Goal: Transaction & Acquisition: Register for event/course

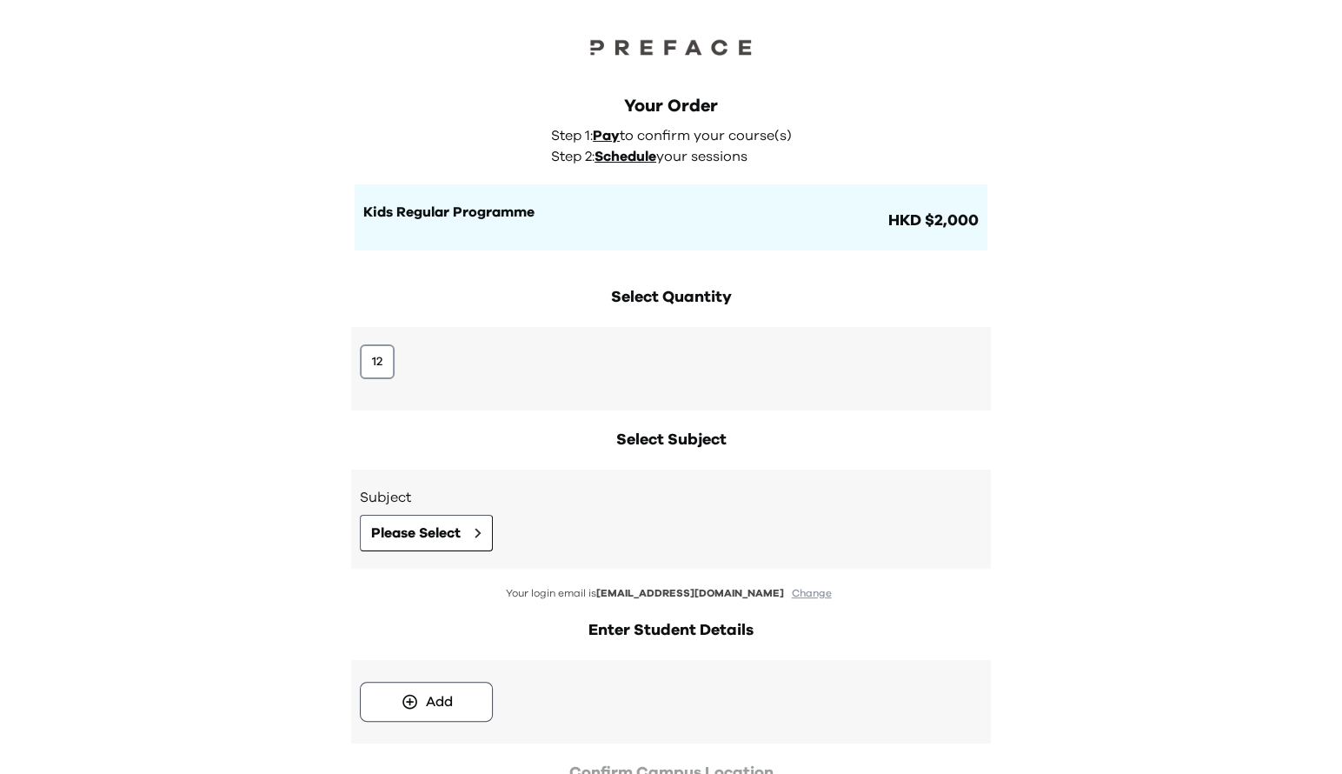
click at [353, 336] on div "12" at bounding box center [671, 368] width 640 height 83
click at [370, 363] on button "12" at bounding box center [377, 361] width 35 height 35
click at [434, 537] on span "Please Select" at bounding box center [416, 532] width 90 height 21
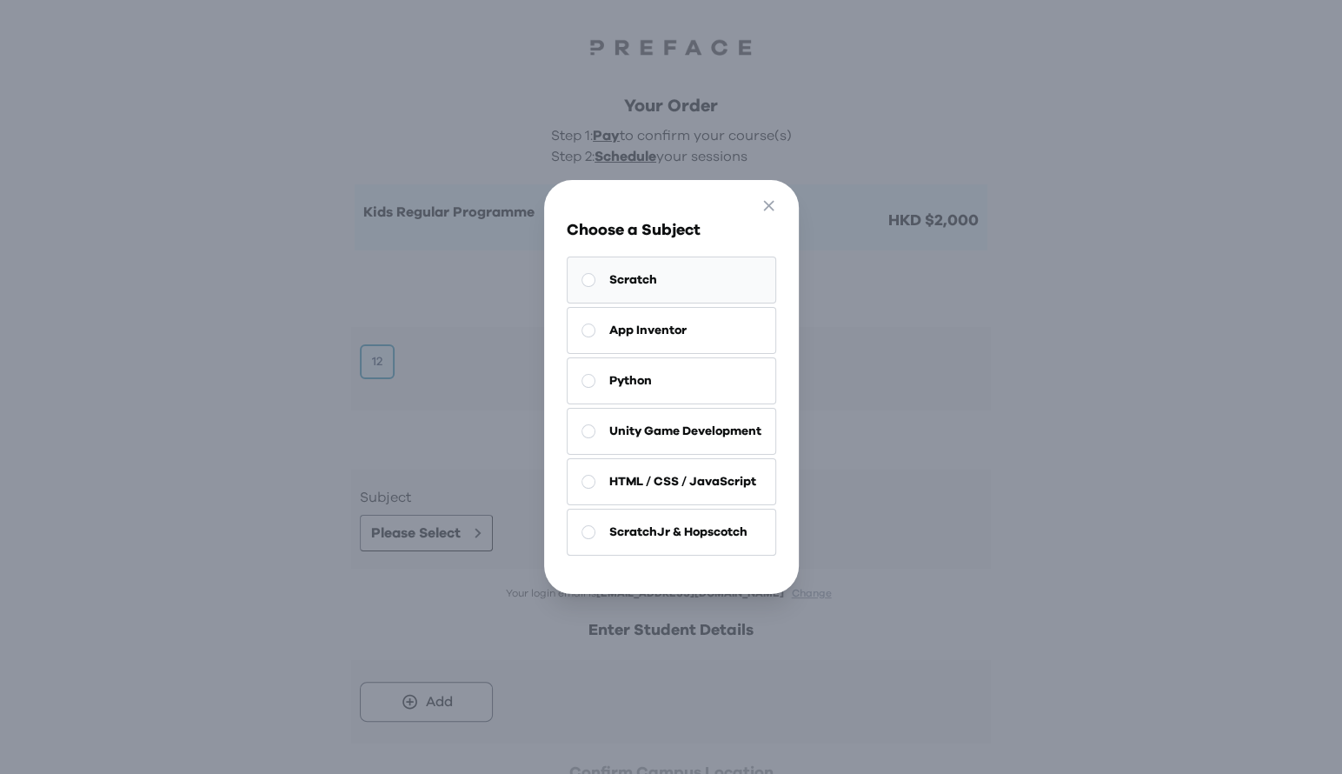
click at [715, 292] on button "Scratch" at bounding box center [671, 279] width 209 height 47
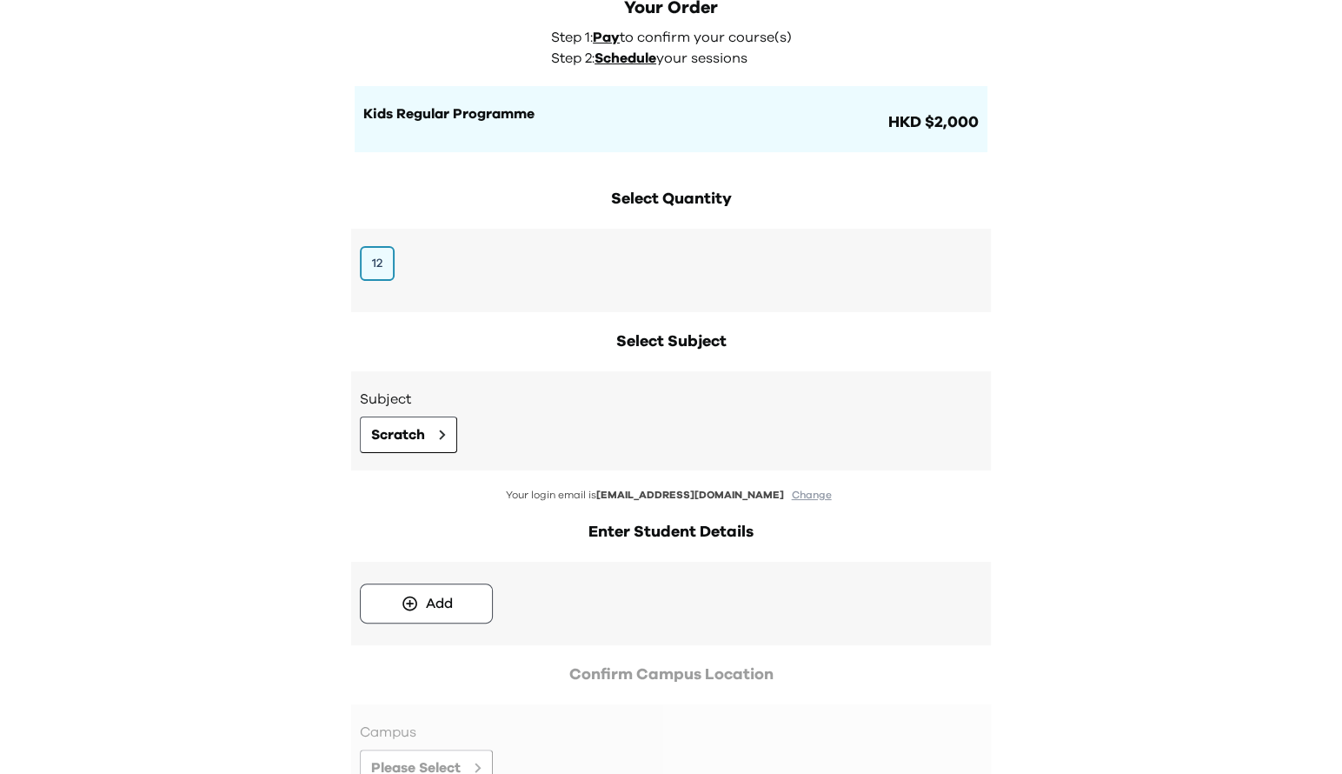
scroll to position [235, 0]
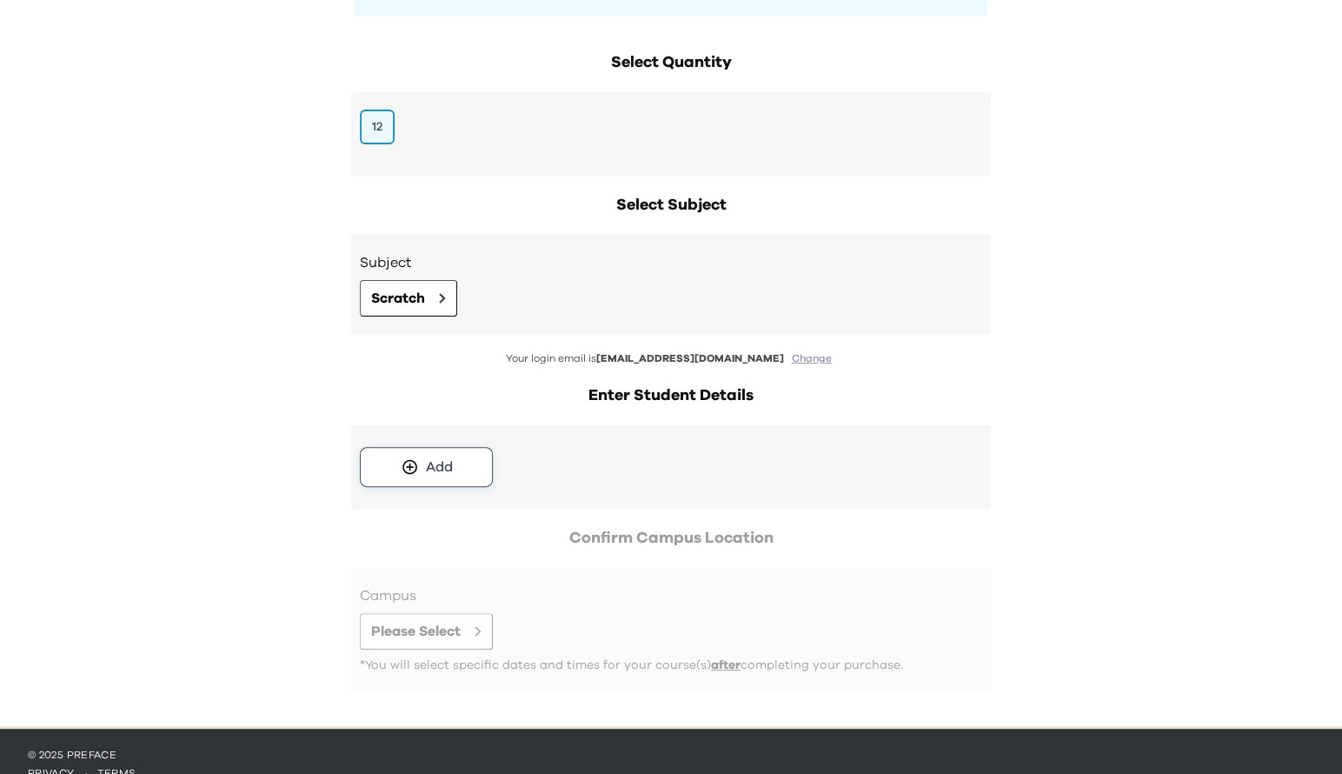
click at [444, 468] on div "Add" at bounding box center [439, 466] width 27 height 21
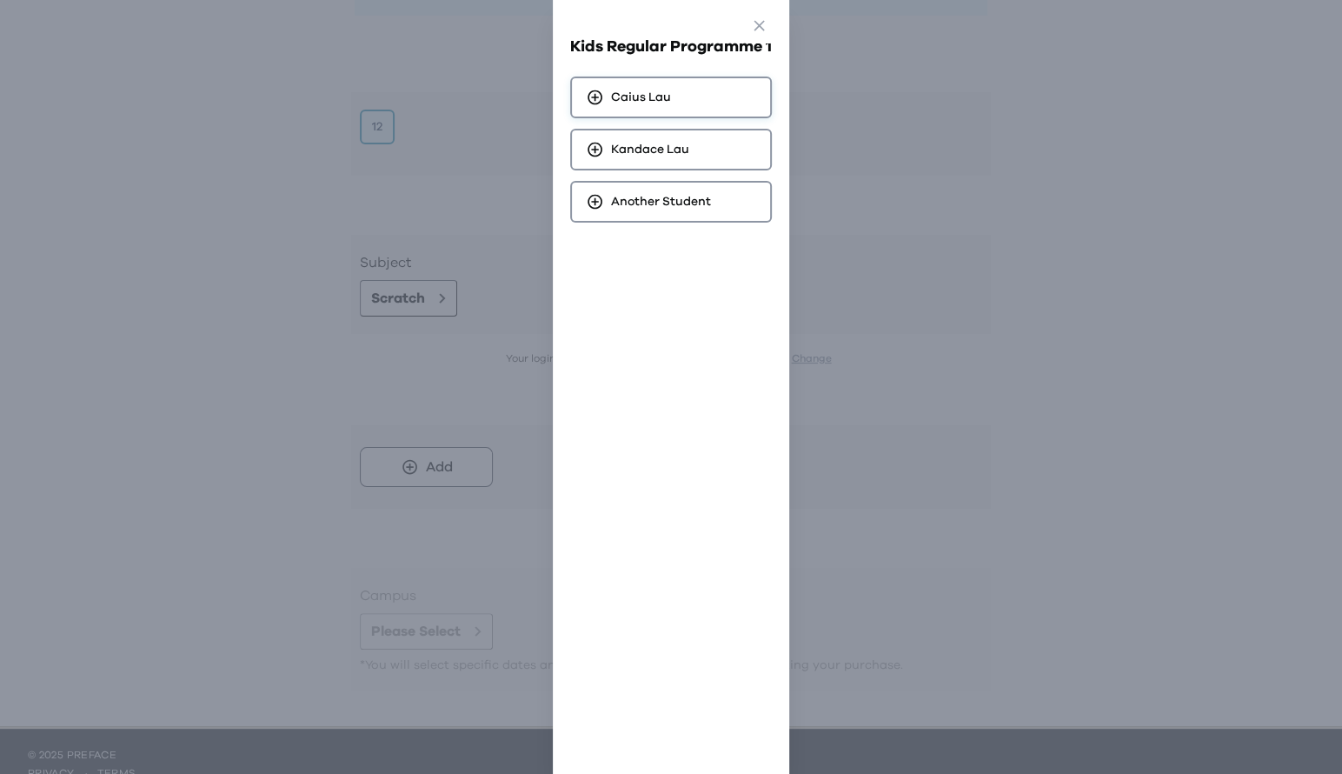
click at [691, 104] on div "[PERSON_NAME]" at bounding box center [671, 97] width 202 height 42
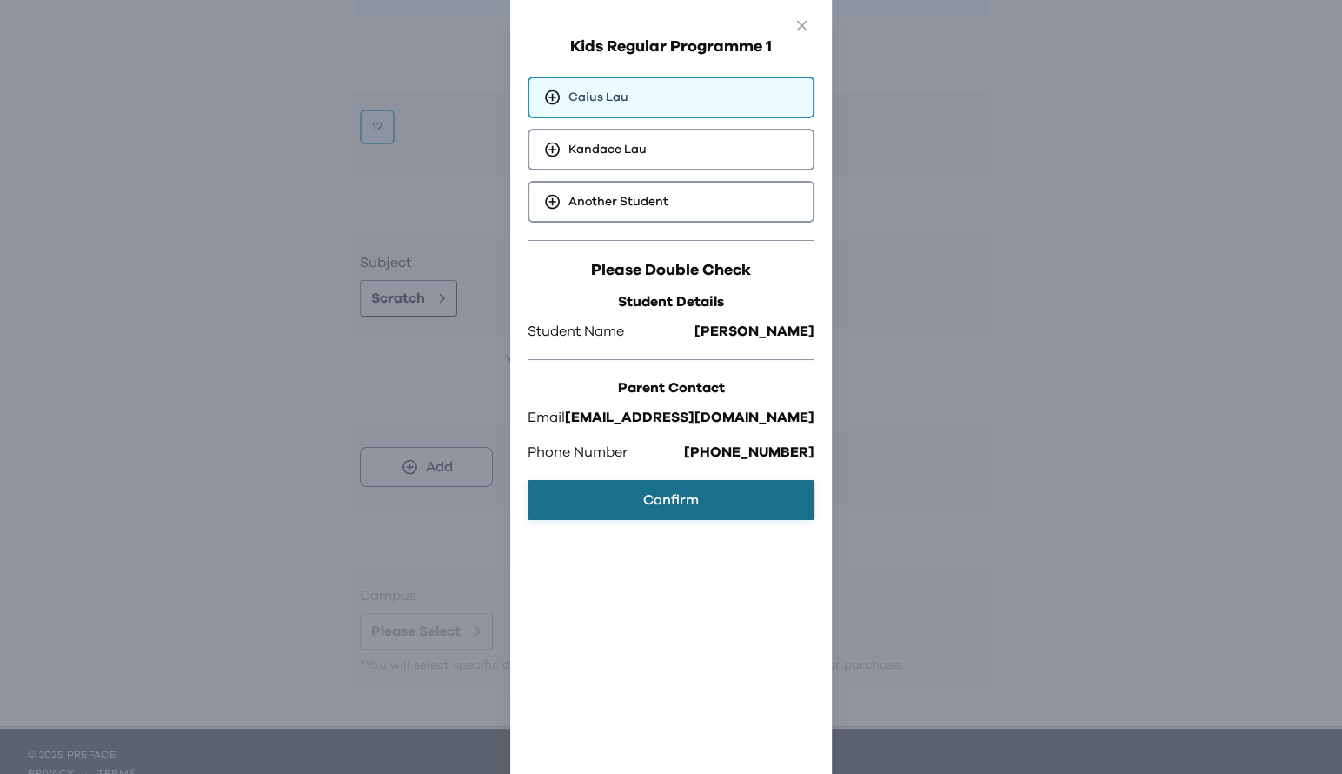
click at [704, 482] on button "Confirm" at bounding box center [671, 500] width 287 height 40
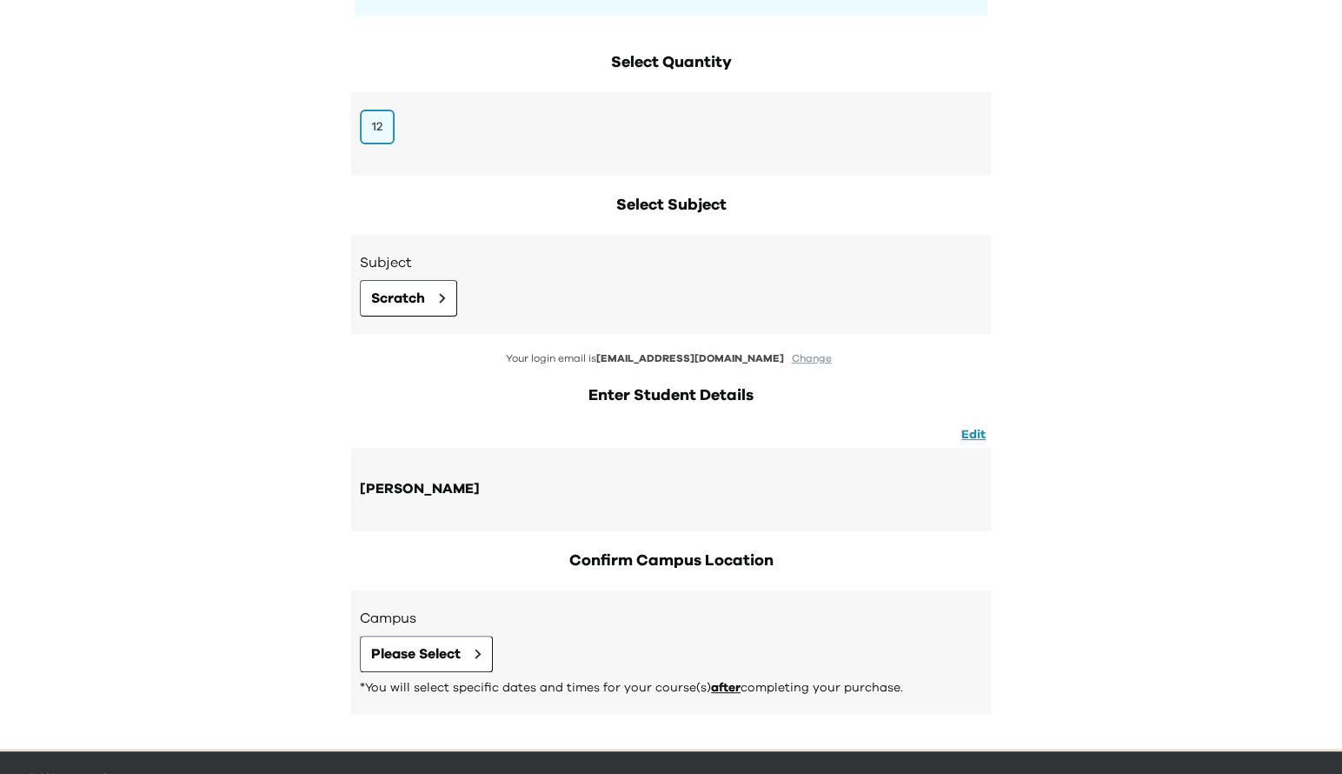
scroll to position [283, 0]
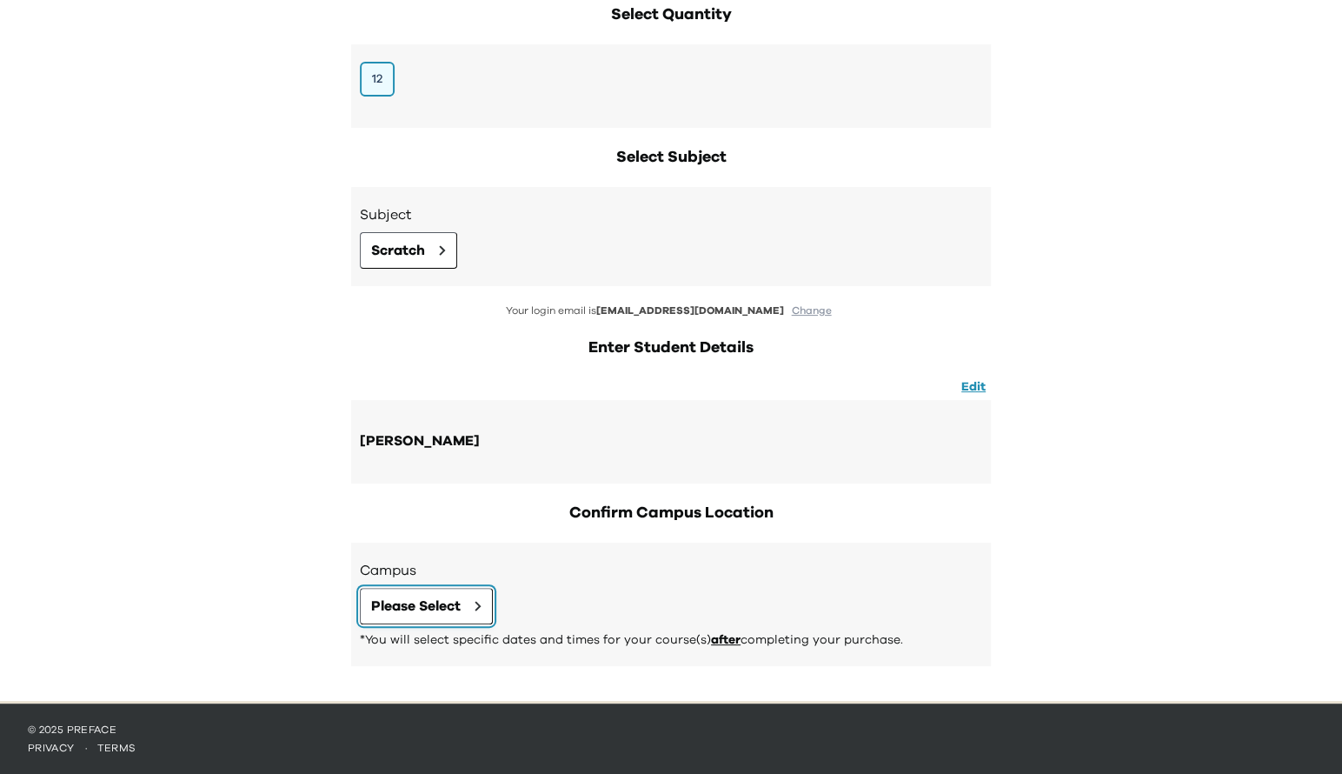
click at [432, 600] on span "Please Select" at bounding box center [416, 605] width 90 height 21
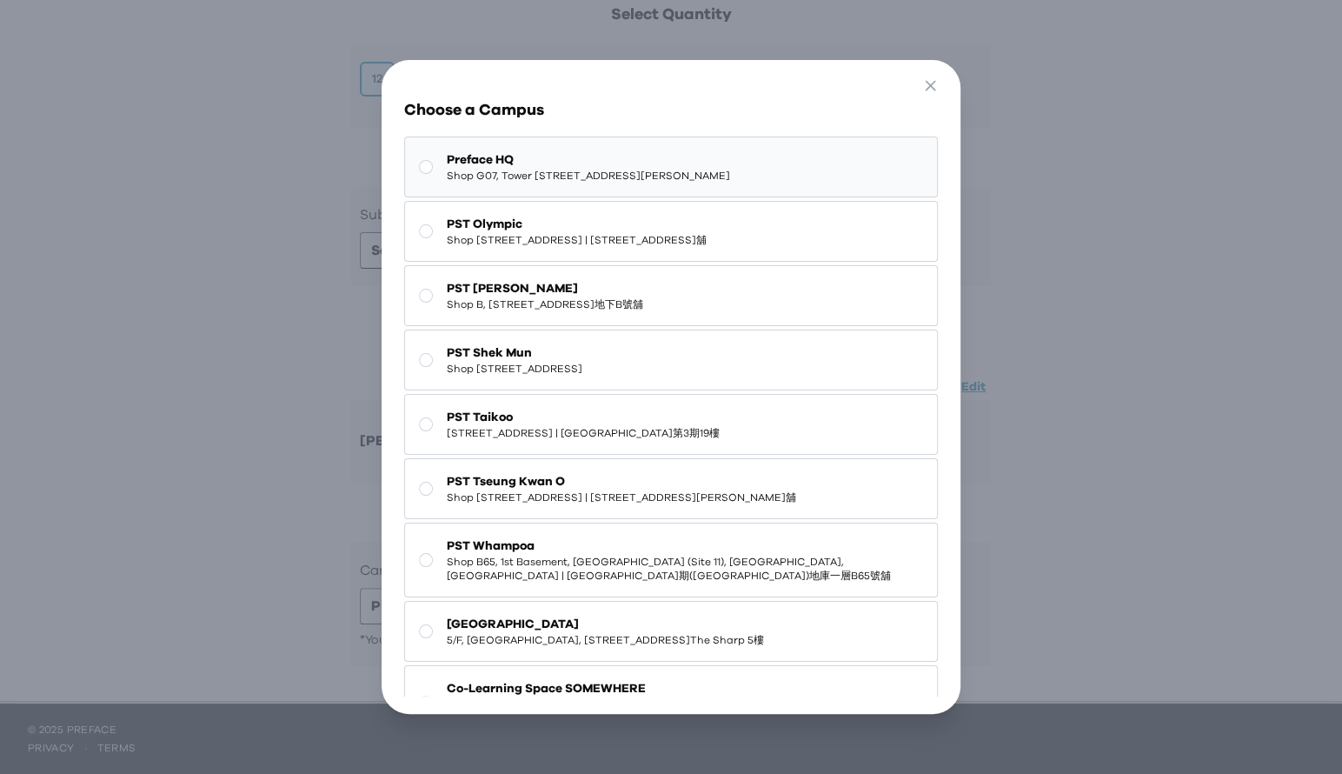
click at [661, 183] on span "Shop G07, Tower [STREET_ADDRESS][PERSON_NAME]" at bounding box center [588, 176] width 283 height 14
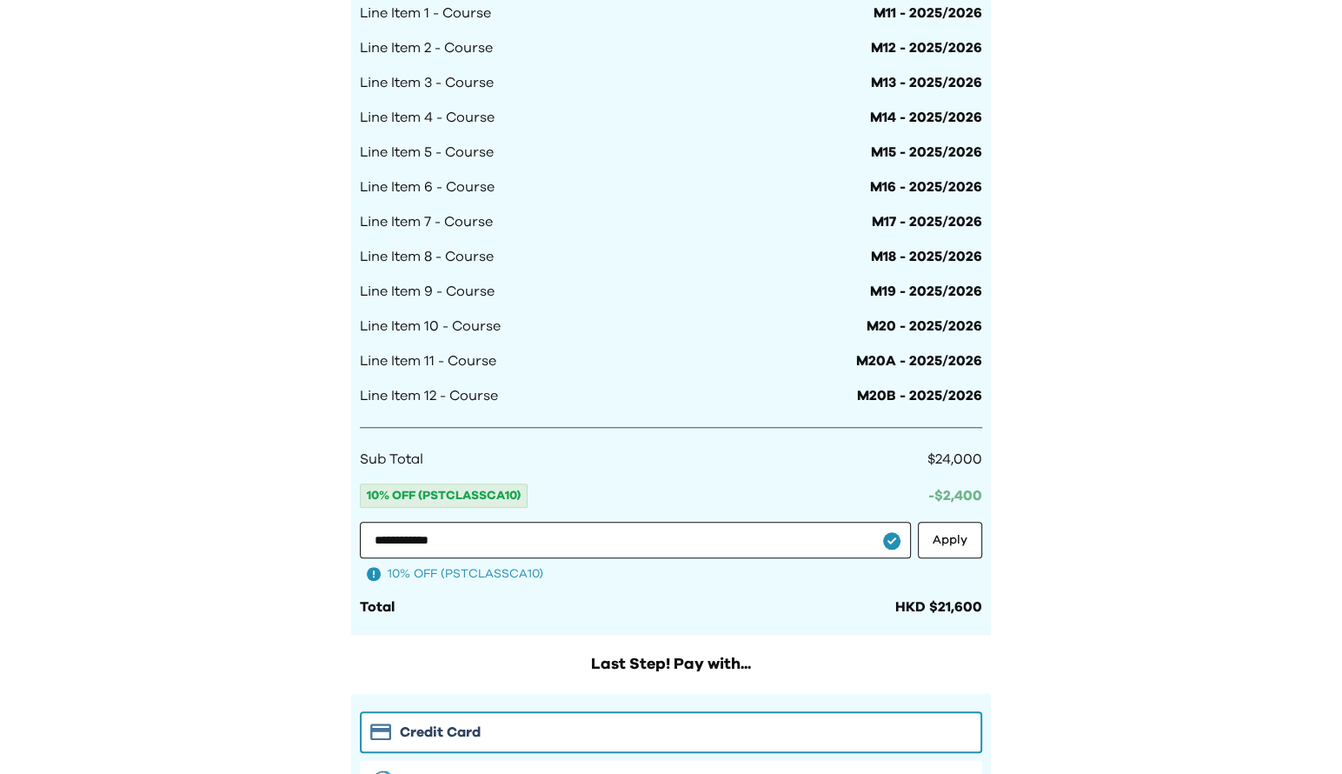
scroll to position [1415, 0]
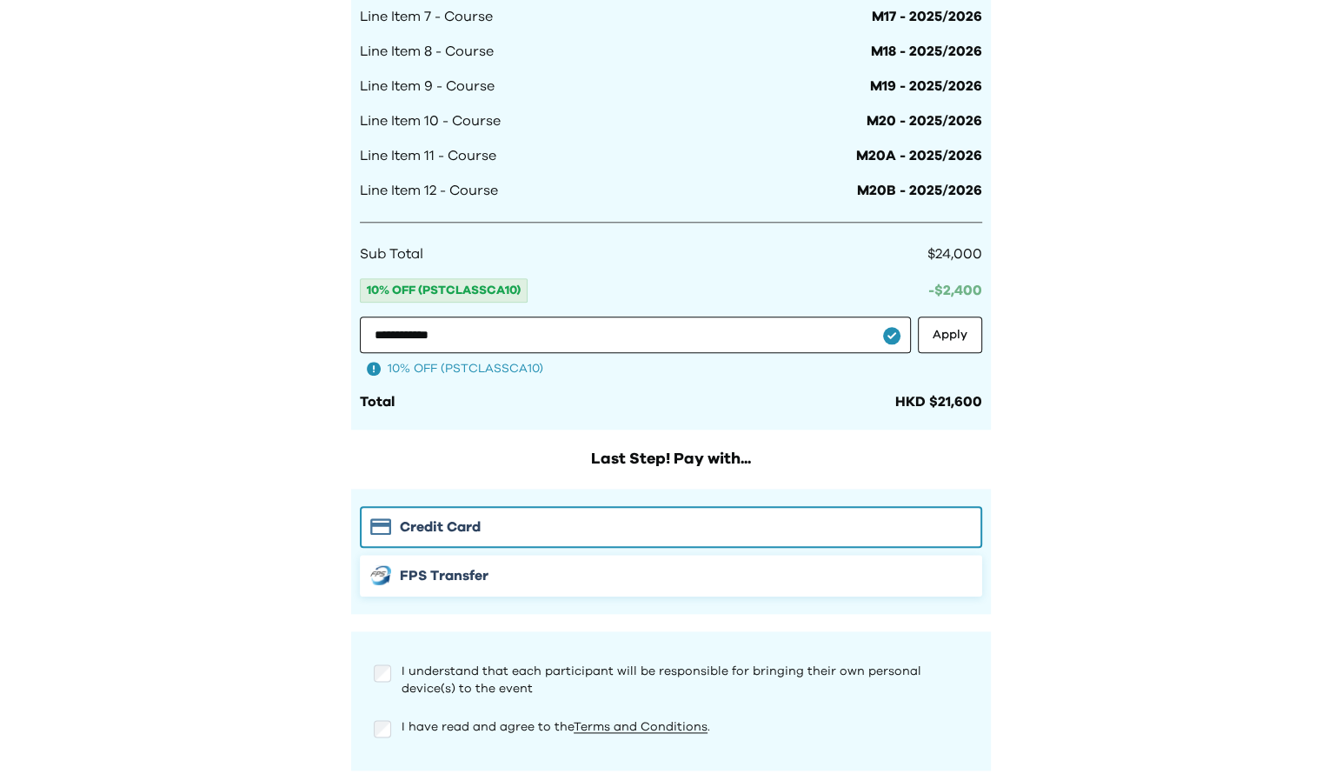
click at [384, 588] on button "FPS Transfer" at bounding box center [671, 576] width 622 height 42
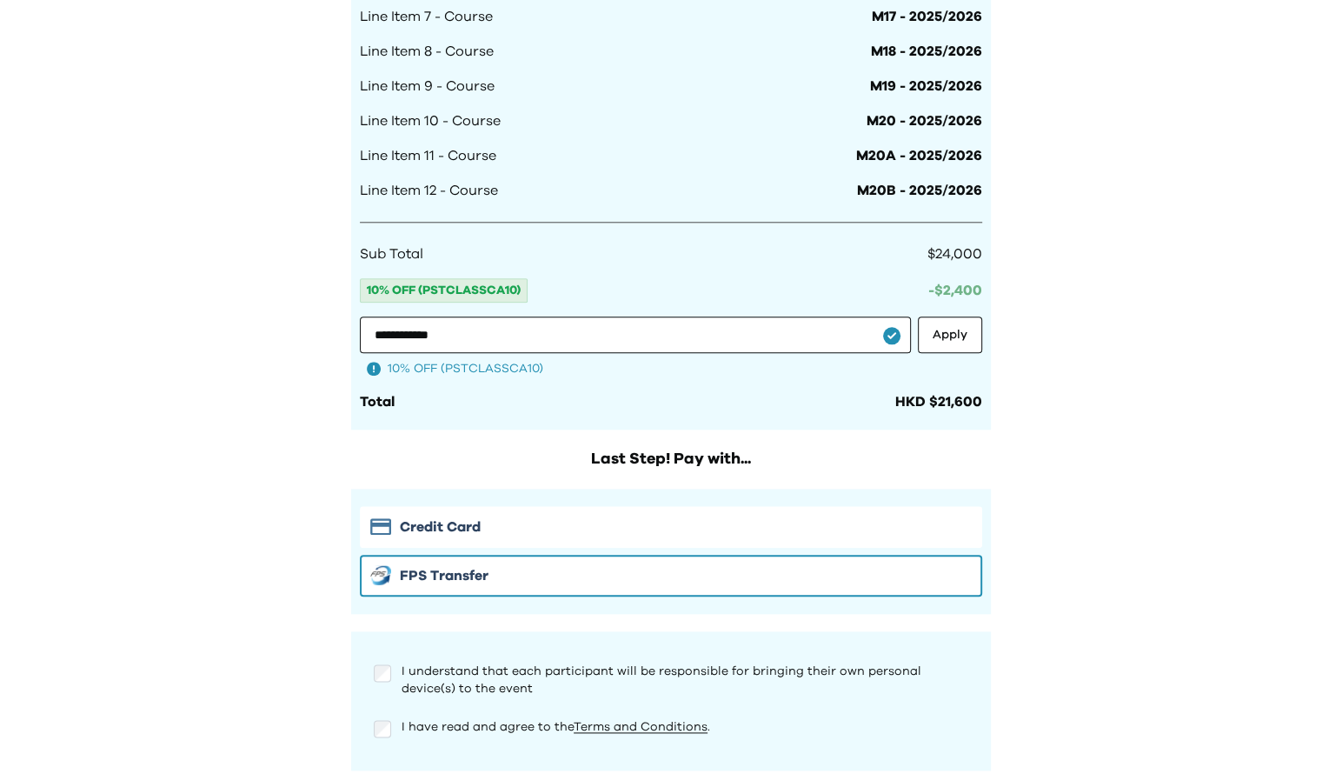
click at [379, 649] on div "I understand that each participant will be responsible for bringing their own p…" at bounding box center [671, 676] width 622 height 56
click at [380, 687] on div "I understand that each participant will be responsible for bringing their own p…" at bounding box center [671, 679] width 595 height 35
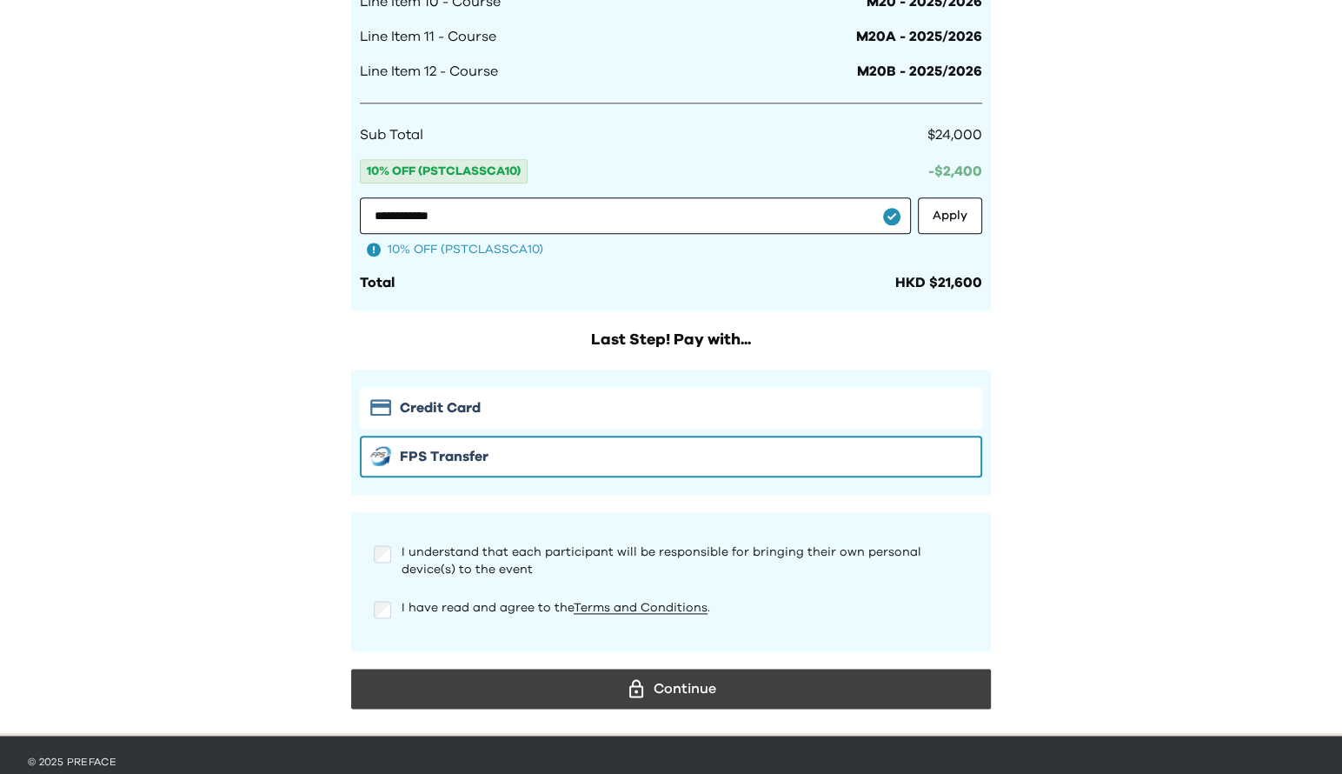
scroll to position [1565, 0]
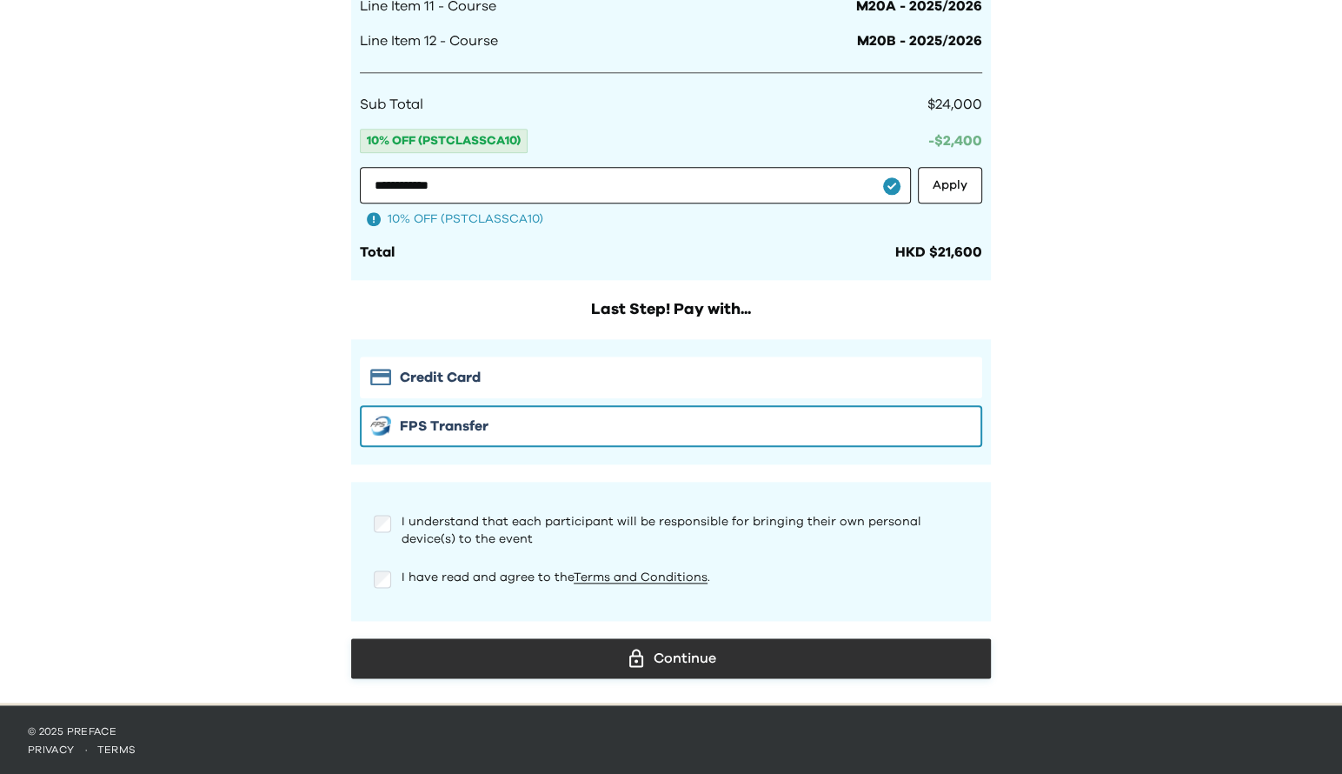
click at [637, 659] on icon at bounding box center [636, 658] width 21 height 21
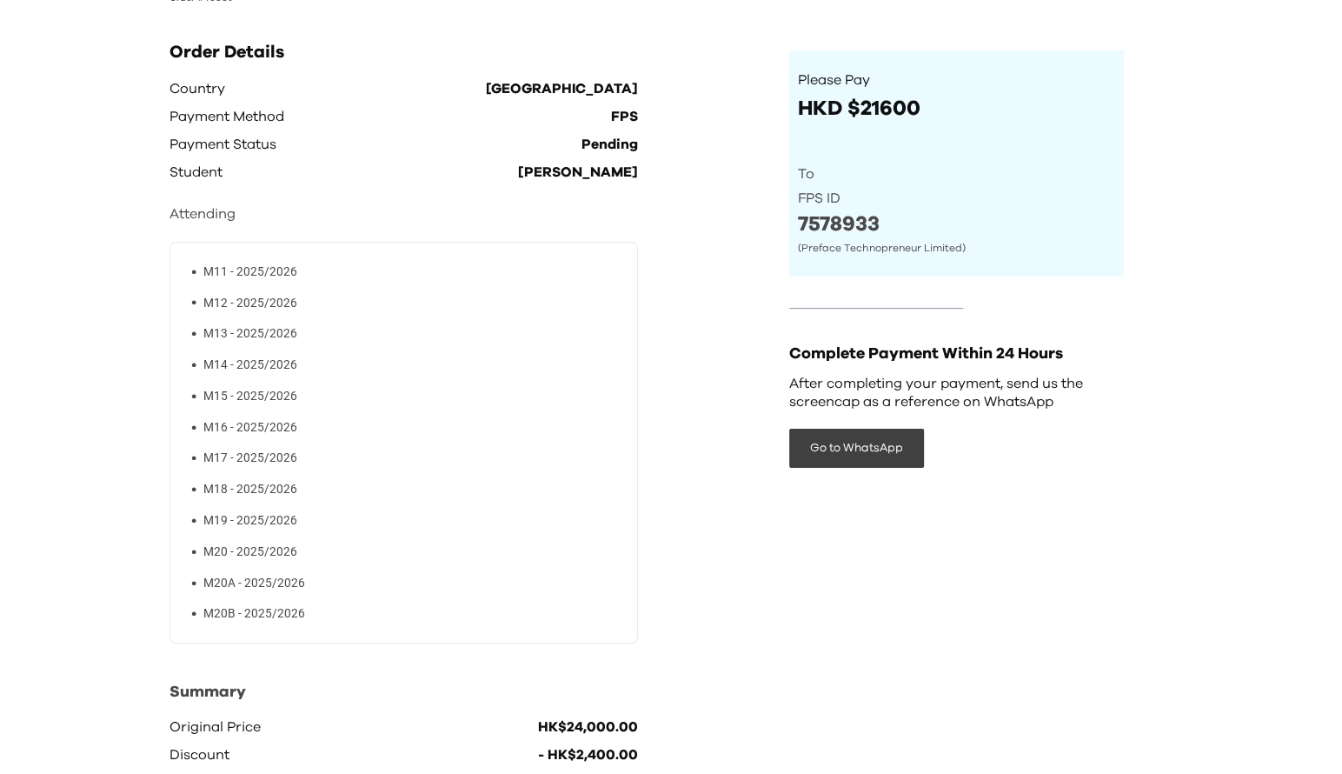
scroll to position [261, 0]
